Goal: Information Seeking & Learning: Check status

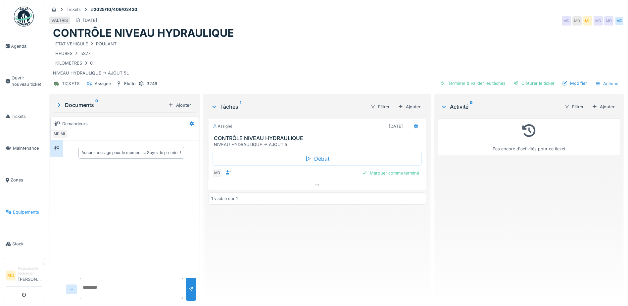
click at [17, 209] on span "Équipements" at bounding box center [27, 212] width 29 height 6
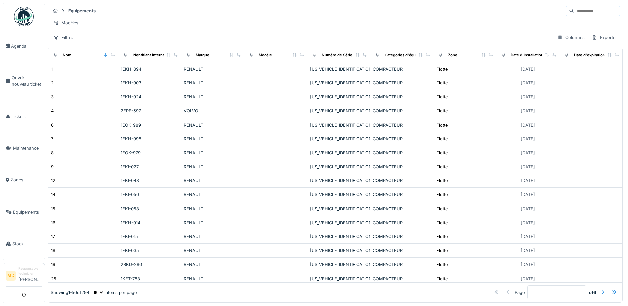
click at [574, 11] on input at bounding box center [597, 10] width 46 height 9
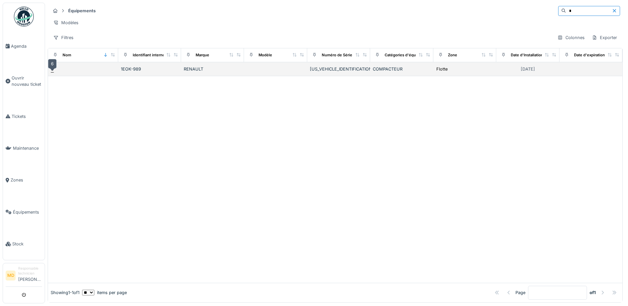
type input "*"
click at [53, 72] on div "6" at bounding box center [52, 69] width 3 height 6
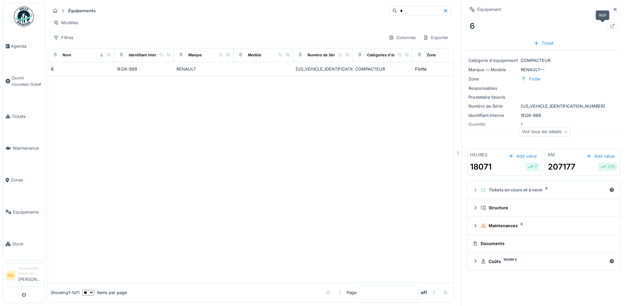
click at [610, 27] on icon at bounding box center [612, 26] width 5 height 4
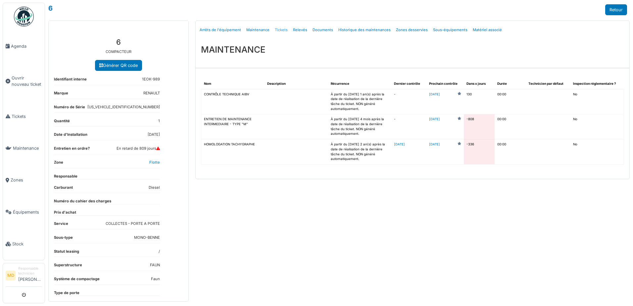
click at [282, 30] on link "Tickets" at bounding box center [281, 30] width 18 height 16
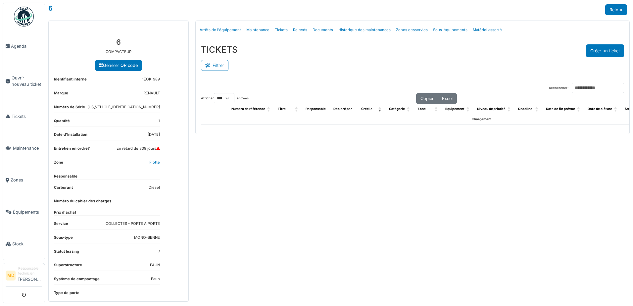
select select "***"
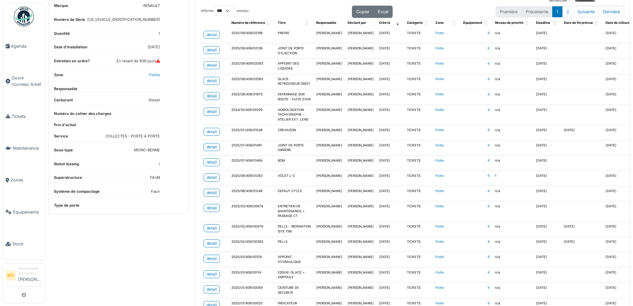
scroll to position [99, 0]
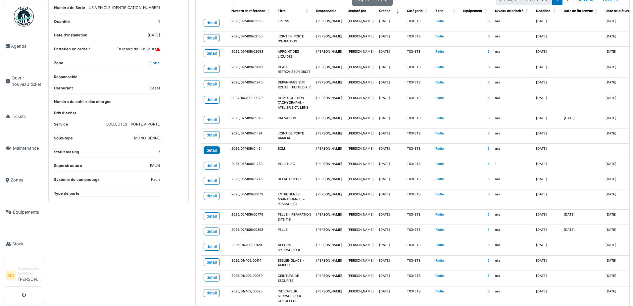
click at [212, 153] on div "detail" at bounding box center [212, 150] width 10 height 6
click at [213, 219] on div "detail" at bounding box center [212, 216] width 10 height 6
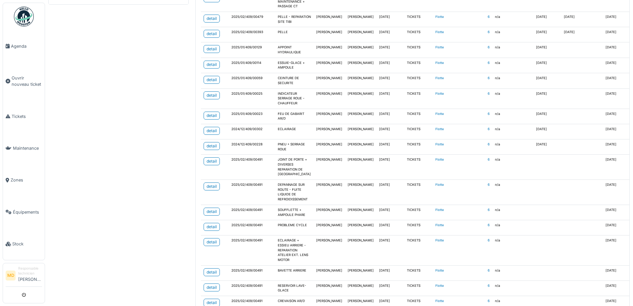
scroll to position [298, 0]
click at [211, 163] on div "detail" at bounding box center [212, 160] width 10 height 6
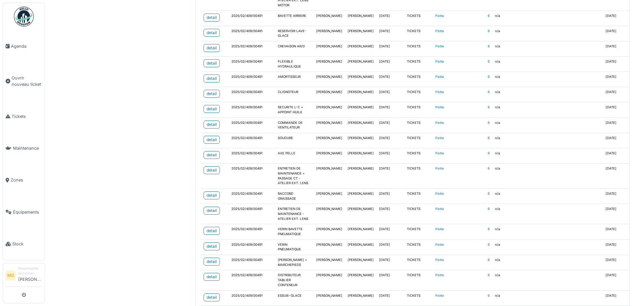
scroll to position [563, 0]
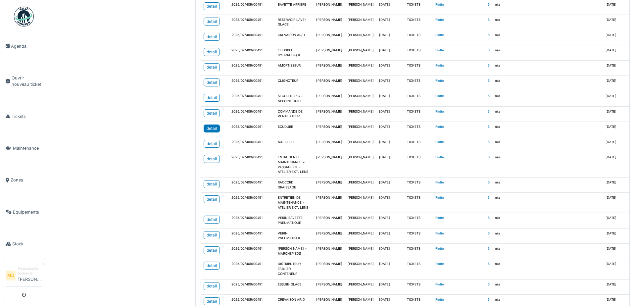
click at [210, 131] on div "detail" at bounding box center [212, 129] width 10 height 6
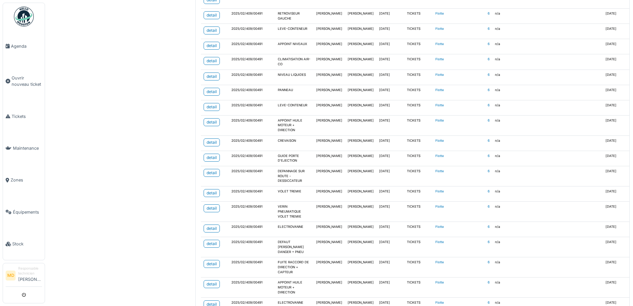
scroll to position [1292, 0]
click at [213, 160] on div "detail" at bounding box center [212, 157] width 10 height 6
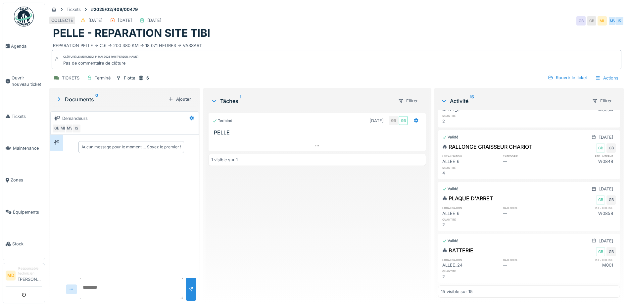
scroll to position [5, 0]
